Goal: Register for event/course

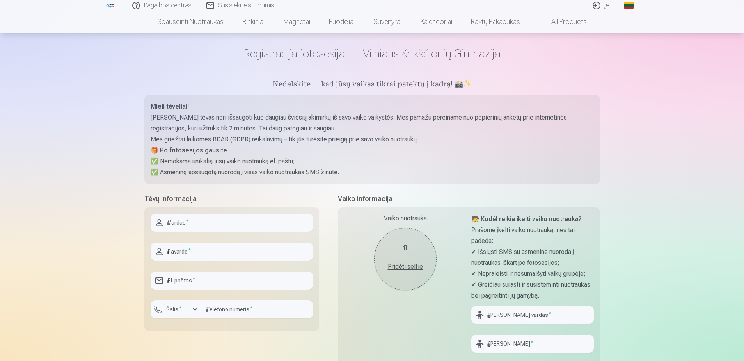
scroll to position [39, 0]
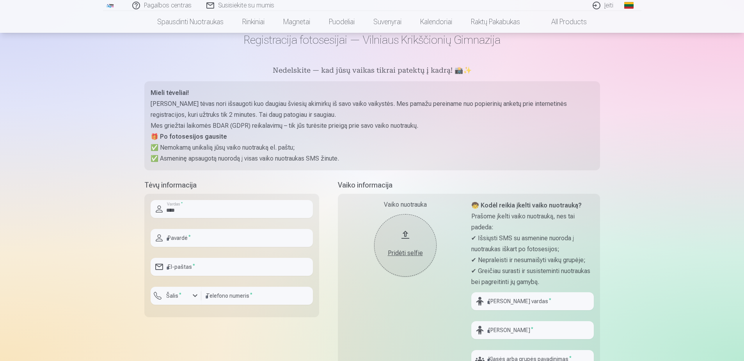
type input "****"
click at [252, 240] on input "text" at bounding box center [232, 238] width 162 height 18
type input "**********"
click at [194, 265] on input "email" at bounding box center [232, 267] width 162 height 18
type input "**********"
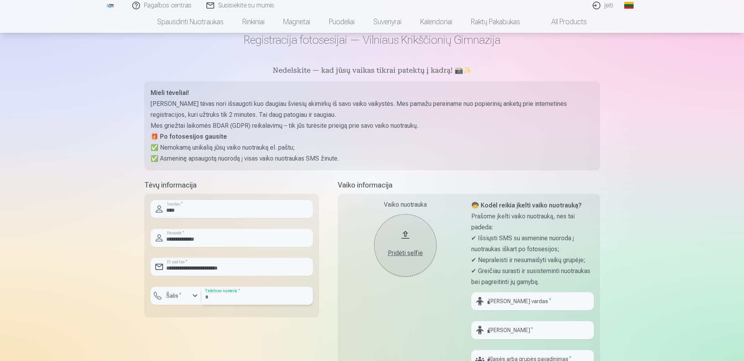
click at [219, 297] on input "number" at bounding box center [257, 296] width 112 height 18
click at [179, 292] on sup "*" at bounding box center [180, 294] width 2 height 5
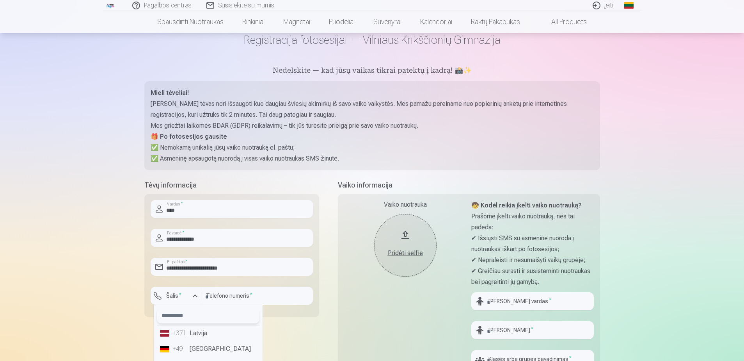
click at [185, 320] on input "text" at bounding box center [208, 316] width 103 height 16
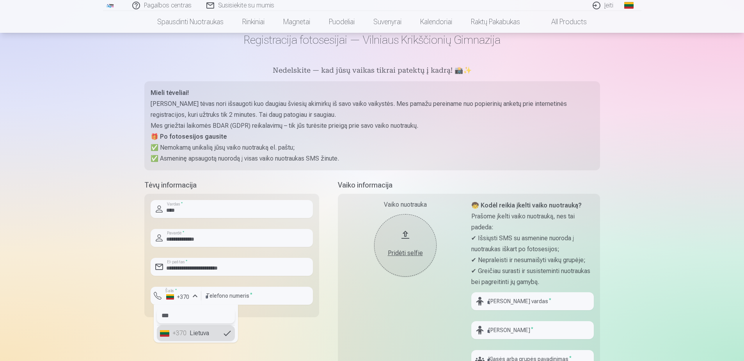
type input "***"
click at [197, 333] on li "+370 Lietuva" at bounding box center [196, 333] width 78 height 16
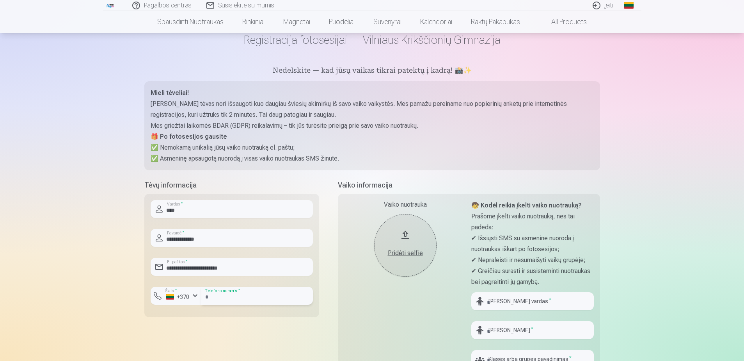
click at [224, 292] on input "number" at bounding box center [257, 296] width 112 height 18
type input "********"
click at [673, 248] on div "Pagalbos centras Susisiekite su mumis Įeiti Global Lithuanian (lt) English (en)…" at bounding box center [372, 321] width 744 height 720
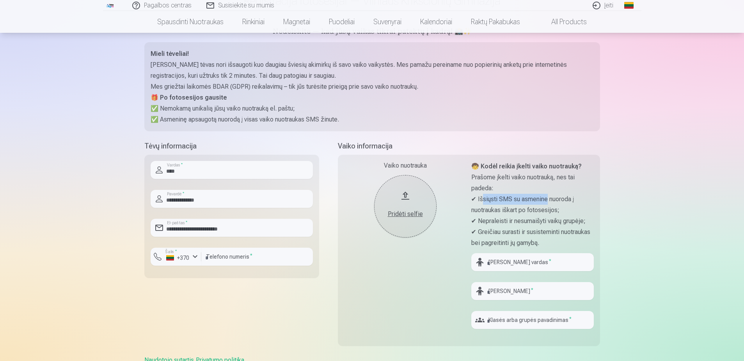
drag, startPoint x: 485, startPoint y: 199, endPoint x: 550, endPoint y: 200, distance: 64.4
click at [550, 200] on p "✔ Išsiųsti SMS su asmenine nuoroda į nuotraukas iškart po fotosesijos;" at bounding box center [533, 205] width 123 height 22
drag, startPoint x: 480, startPoint y: 210, endPoint x: 547, endPoint y: 211, distance: 66.4
click at [547, 211] on p "✔ Išsiųsti SMS su asmenine nuoroda į nuotraukas iškart po fotosesijos;" at bounding box center [533, 205] width 123 height 22
drag, startPoint x: 547, startPoint y: 211, endPoint x: 567, endPoint y: 223, distance: 23.1
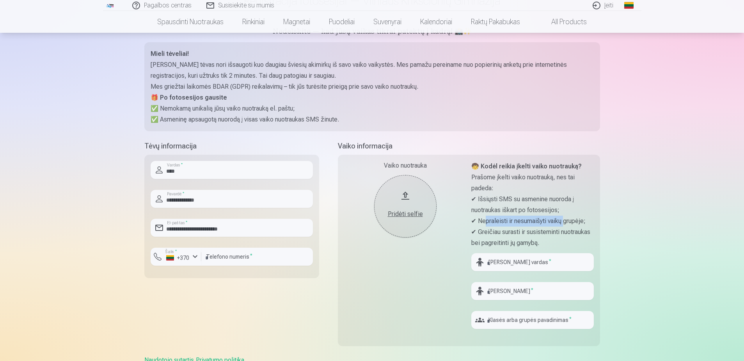
click at [567, 223] on p "✔ Nepraleisti ir nesumaišyti vaikų grupėje;" at bounding box center [533, 220] width 123 height 11
drag, startPoint x: 495, startPoint y: 233, endPoint x: 560, endPoint y: 235, distance: 64.8
click at [560, 235] on p "✔ Greičiau surasti ir susisteminti nuotraukas bei pagreitinti jų gamybą." at bounding box center [533, 237] width 123 height 22
drag, startPoint x: 482, startPoint y: 241, endPoint x: 591, endPoint y: 247, distance: 109.9
click at [591, 247] on p "✔ Greičiau surasti ir susisteminti nuotraukas bei pagreitinti jų gamybą." at bounding box center [533, 237] width 123 height 22
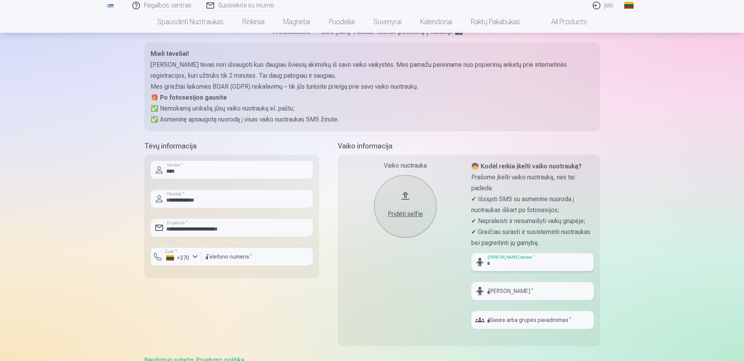
click at [509, 260] on input "text" at bounding box center [533, 262] width 123 height 18
type input "*****"
click at [513, 322] on input "text" at bounding box center [533, 320] width 123 height 18
type input "*"
click at [504, 283] on input "text" at bounding box center [533, 291] width 123 height 18
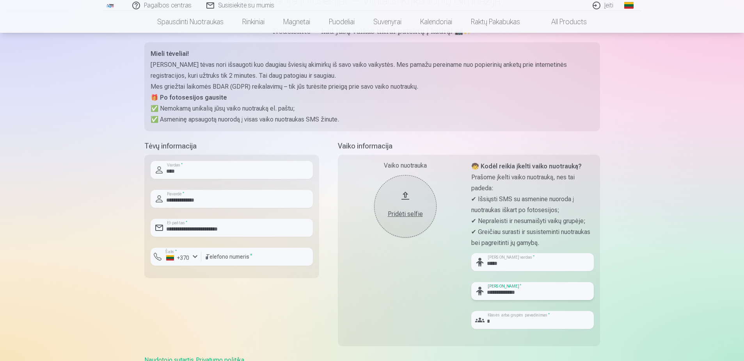
type input "**********"
click at [708, 237] on div "Pagalbos centras Susisiekite su mumis Įeiti Global Lithuanian (lt) English (en)…" at bounding box center [372, 282] width 744 height 720
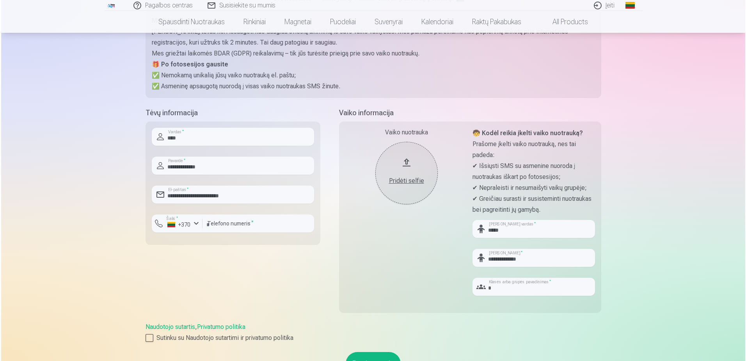
scroll to position [195, 0]
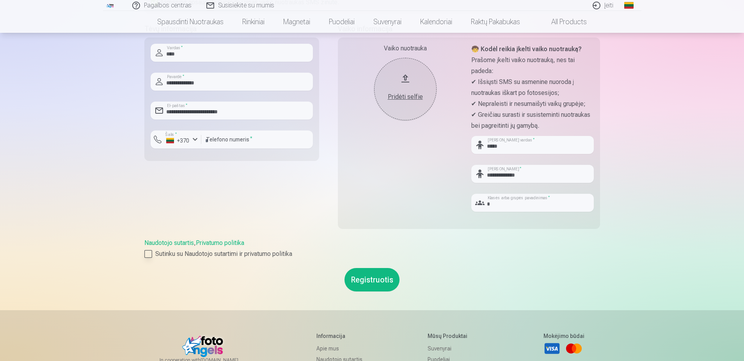
click at [147, 252] on div at bounding box center [148, 254] width 8 height 8
click at [376, 282] on button "Registruotis" at bounding box center [372, 279] width 55 height 23
click at [403, 96] on div "Pridėti selfie" at bounding box center [405, 96] width 47 height 9
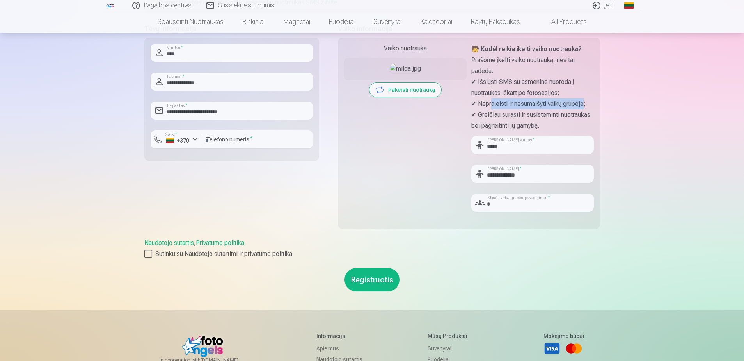
drag, startPoint x: 494, startPoint y: 104, endPoint x: 587, endPoint y: 104, distance: 92.5
click at [587, 104] on p "✔ Nepraleisti ir nesumaišyti vaikų grupėje;" at bounding box center [533, 103] width 123 height 11
click at [622, 255] on div "Pagalbos centras Susisiekite su mumis Įeiti Global Lithuanian (lt) English (en)…" at bounding box center [372, 165] width 744 height 720
click at [365, 281] on button "Registruotis" at bounding box center [372, 279] width 55 height 23
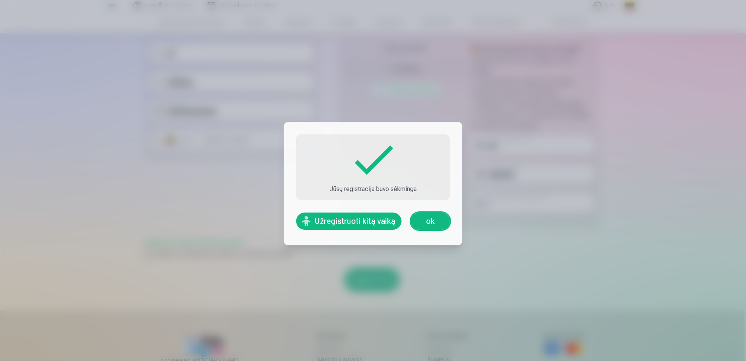
click at [426, 219] on link "ok" at bounding box center [430, 220] width 39 height 17
